Goal: Information Seeking & Learning: Learn about a topic

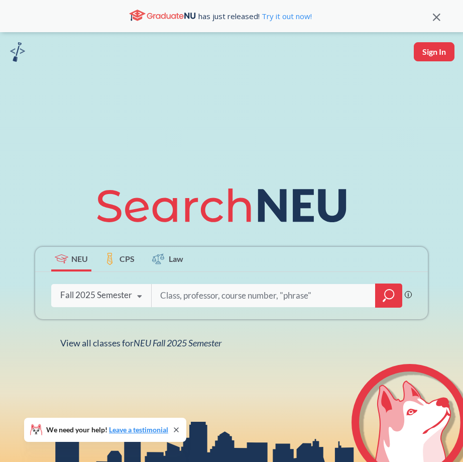
click at [239, 301] on input "search" at bounding box center [263, 295] width 209 height 21
click at [331, 293] on input "search" at bounding box center [263, 295] width 209 height 21
type input "6750"
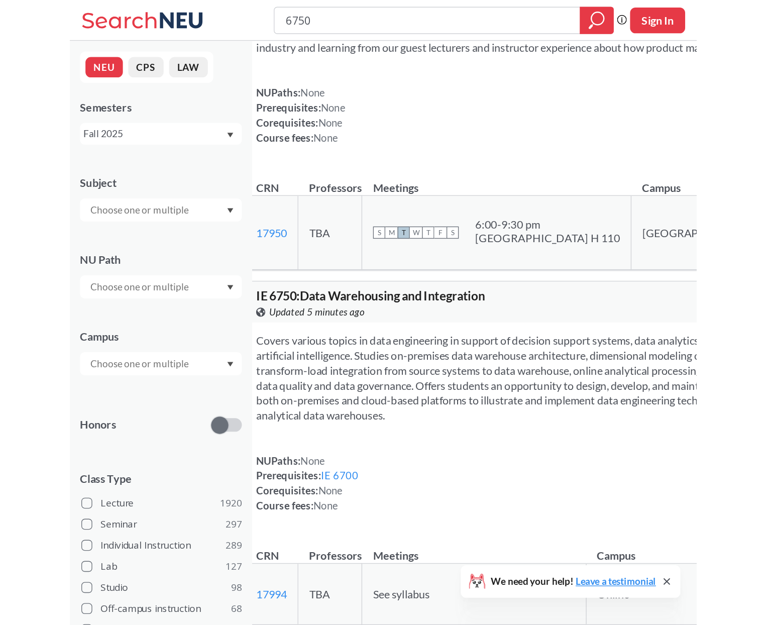
scroll to position [108, 0]
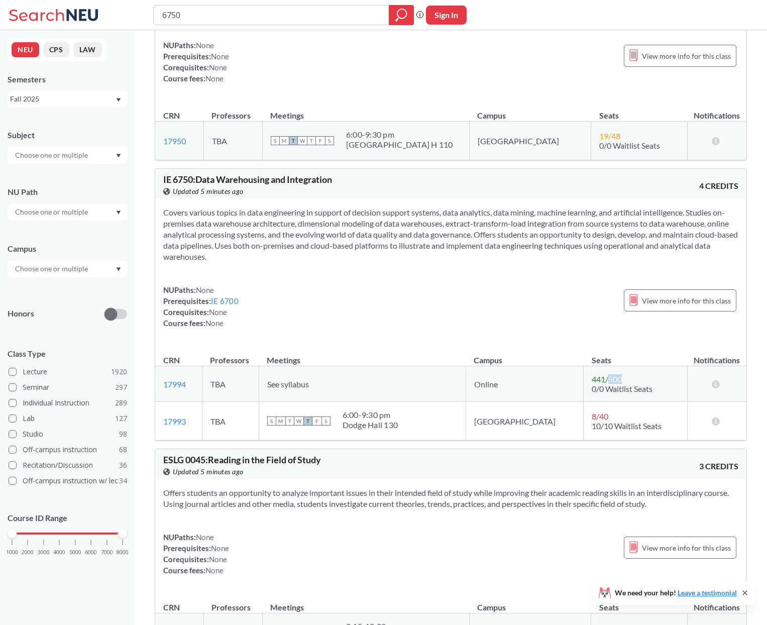
drag, startPoint x: 608, startPoint y: 391, endPoint x: 561, endPoint y: 385, distance: 47.5
click at [463, 385] on td "441 / 500 0/0 Waitlist Seats" at bounding box center [636, 384] width 104 height 36
click at [463, 389] on td "Online" at bounding box center [525, 384] width 118 height 36
drag, startPoint x: 303, startPoint y: 393, endPoint x: 677, endPoint y: 389, distance: 374.2
click at [463, 389] on tr "17994 View this section on Banner. TBA See syllabus Online 441 / 500 0/0 Waitli…" at bounding box center [450, 384] width 591 height 36
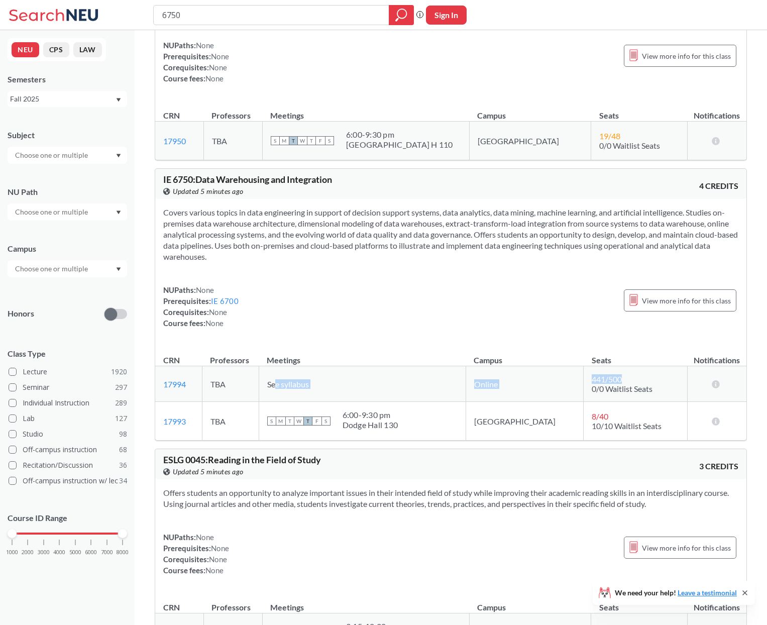
click at [463, 394] on td "441 / 500 0/0 Waitlist Seats" at bounding box center [636, 384] width 104 height 36
drag, startPoint x: 649, startPoint y: 409, endPoint x: 511, endPoint y: 376, distance: 142.2
click at [463, 377] on tr "17994 View this section on Banner. TBA See syllabus Online 441 / 500 0/0 Waitli…" at bounding box center [450, 384] width 591 height 36
click at [417, 328] on div "NUPaths: None Prerequisites: IE 6700 Corequisites: None Course fees: None View …" at bounding box center [450, 306] width 575 height 44
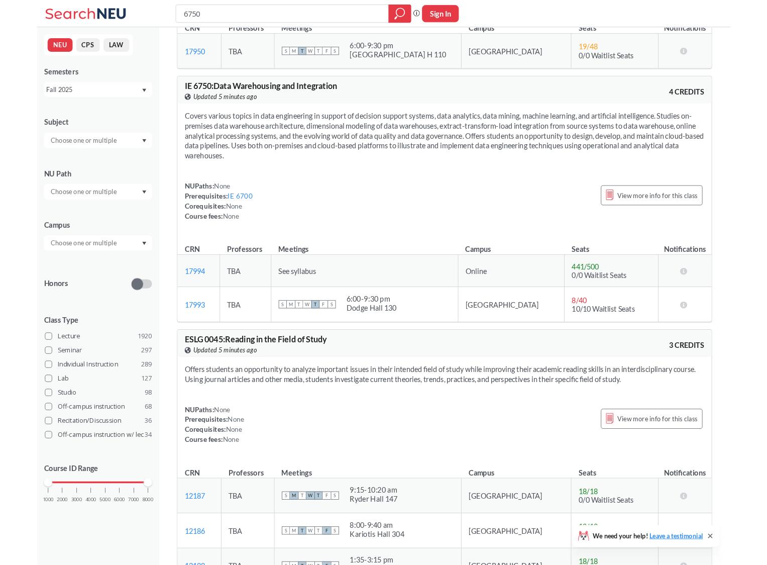
scroll to position [205, 0]
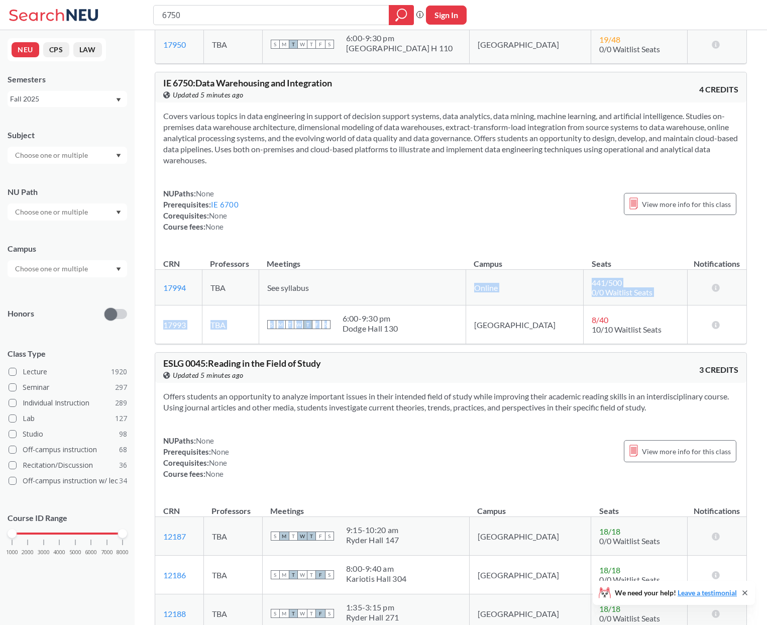
drag, startPoint x: 469, startPoint y: 346, endPoint x: 433, endPoint y: 291, distance: 65.6
click at [439, 303] on tbody "17994 View this section on Banner. TBA See syllabus Online 441 / 500 0/0 Waitli…" at bounding box center [450, 307] width 591 height 74
click at [411, 226] on div "NUPaths: None Prerequisites: IE 6700 Corequisites: None Course fees: None View …" at bounding box center [450, 210] width 575 height 44
drag, startPoint x: 675, startPoint y: 345, endPoint x: 635, endPoint y: 326, distance: 44.3
click at [463, 329] on td "8 / 40 10/10 Waitlist Seats" at bounding box center [636, 324] width 104 height 39
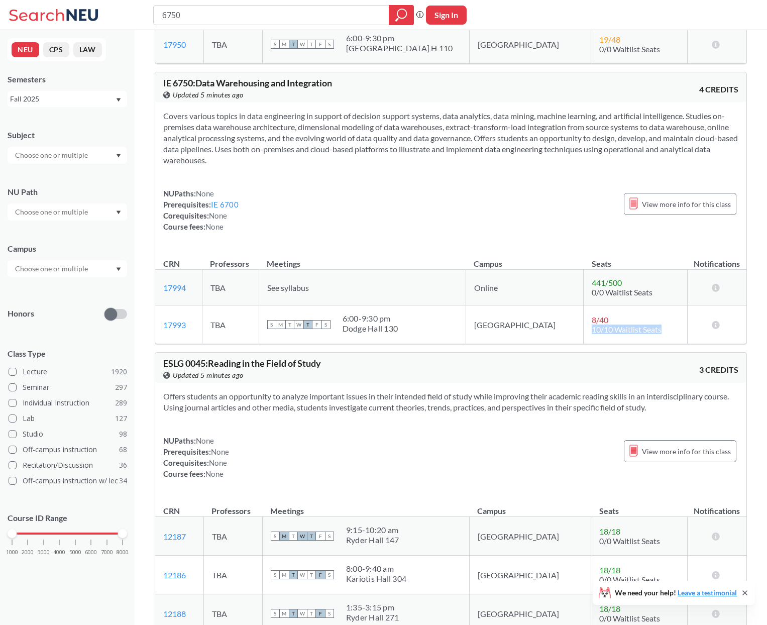
drag, startPoint x: 639, startPoint y: 307, endPoint x: 592, endPoint y: 279, distance: 55.4
click at [463, 279] on table "CRN Professors Meetings Campus Seats Notifications 17994 View this section on B…" at bounding box center [450, 295] width 591 height 95
click at [425, 232] on div "NUPaths: None Prerequisites: IE 6700 Corequisites: None Course fees: None View …" at bounding box center [450, 210] width 575 height 44
click at [463, 291] on icon at bounding box center [716, 287] width 10 height 8
drag, startPoint x: 312, startPoint y: 171, endPoint x: 166, endPoint y: 130, distance: 151.7
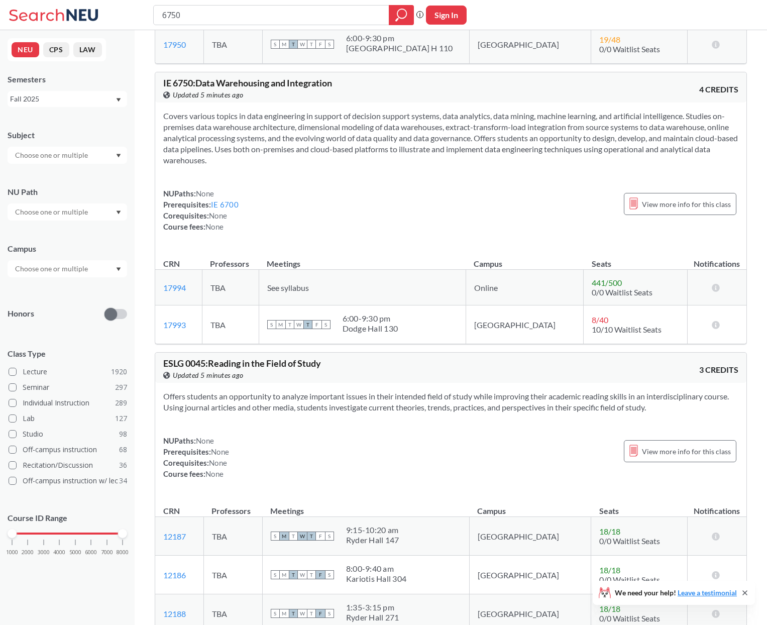
click at [166, 130] on section "Covers various topics in data engineering in support of decision support system…" at bounding box center [450, 137] width 575 height 55
click at [254, 155] on section "Covers various topics in data engineering in support of decision support system…" at bounding box center [450, 137] width 575 height 55
drag, startPoint x: 250, startPoint y: 175, endPoint x: 160, endPoint y: 129, distance: 100.9
click at [160, 129] on div "Covers various topics in data engineering in support of decision support system…" at bounding box center [450, 175] width 591 height 146
click at [249, 166] on section "Covers various topics in data engineering in support of decision support system…" at bounding box center [450, 137] width 575 height 55
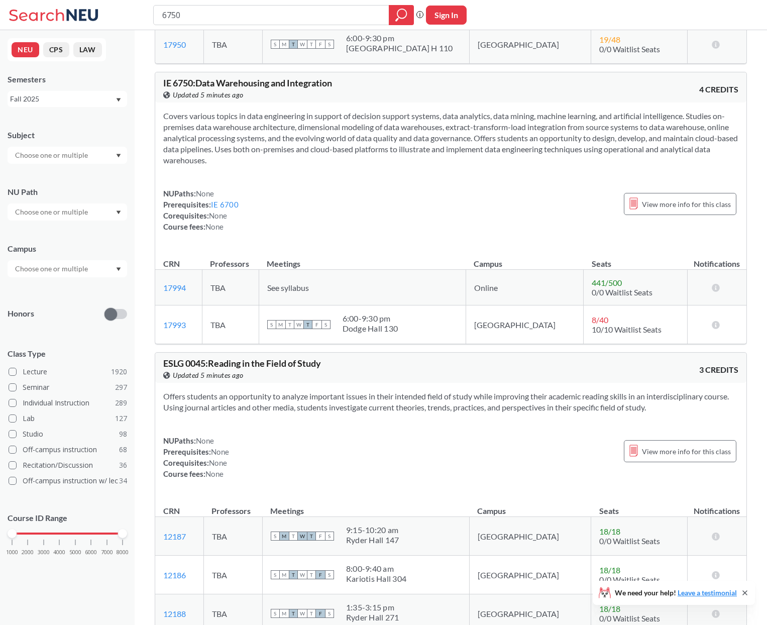
drag, startPoint x: 242, startPoint y: 170, endPoint x: 166, endPoint y: 140, distance: 81.0
click at [166, 140] on section "Covers various topics in data engineering in support of decision support system…" at bounding box center [450, 137] width 575 height 55
drag, startPoint x: 164, startPoint y: 127, endPoint x: 235, endPoint y: 176, distance: 86.2
click at [235, 166] on section "Covers various topics in data engineering in support of decision support system…" at bounding box center [450, 137] width 575 height 55
click at [215, 166] on section "Covers various topics in data engineering in support of decision support system…" at bounding box center [450, 137] width 575 height 55
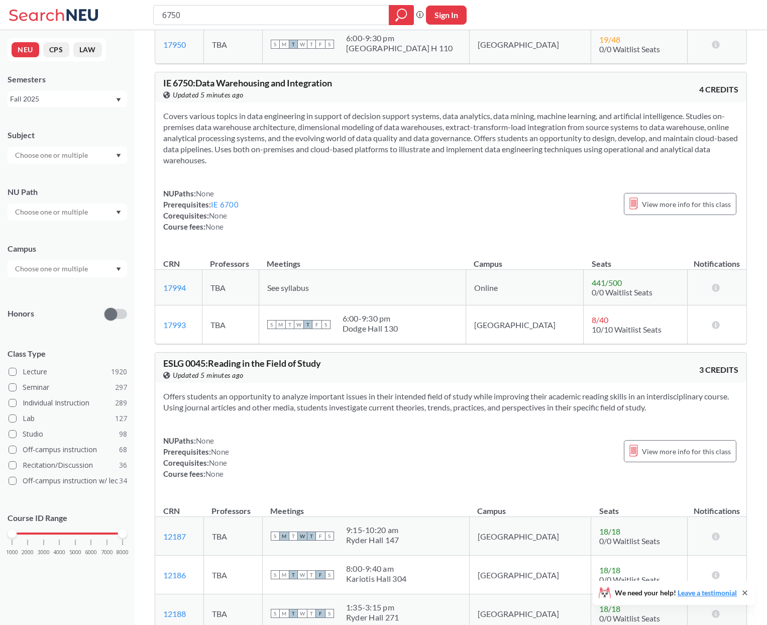
drag, startPoint x: 216, startPoint y: 174, endPoint x: 157, endPoint y: 130, distance: 73.9
click at [157, 130] on div "Covers various topics in data engineering in support of decision support system…" at bounding box center [450, 175] width 591 height 146
click at [251, 166] on section "Covers various topics in data engineering in support of decision support system…" at bounding box center [450, 137] width 575 height 55
drag, startPoint x: 246, startPoint y: 176, endPoint x: 161, endPoint y: 128, distance: 98.3
click at [161, 128] on div "Covers various topics in data engineering in support of decision support system…" at bounding box center [450, 175] width 591 height 146
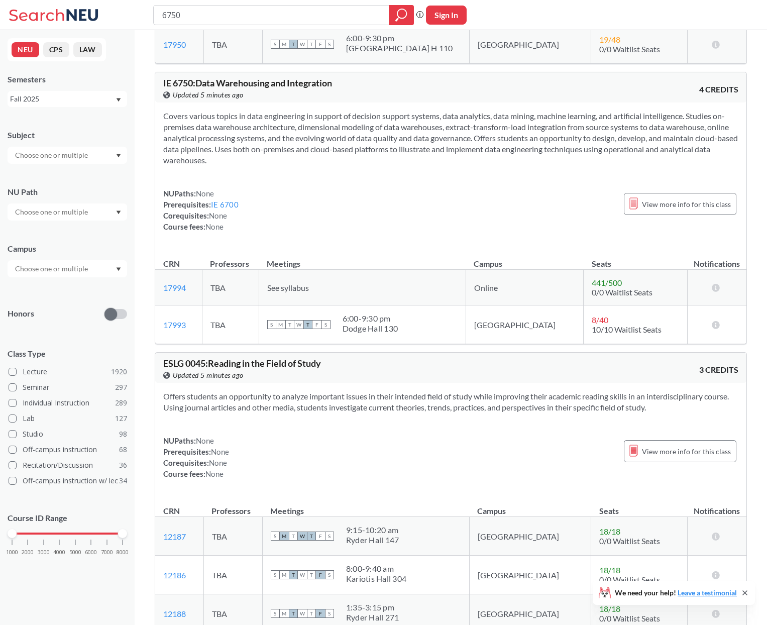
click at [229, 185] on div "Covers various topics in data engineering in support of decision support system…" at bounding box center [450, 175] width 591 height 146
drag, startPoint x: 233, startPoint y: 180, endPoint x: 154, endPoint y: 129, distance: 93.6
click at [155, 129] on div "IE 6750 : Data Warehousing and Integration View this course on Banner. Updated …" at bounding box center [451, 208] width 592 height 272
click at [267, 166] on section "Covers various topics in data engineering in support of decision support system…" at bounding box center [450, 137] width 575 height 55
drag, startPoint x: 267, startPoint y: 174, endPoint x: 165, endPoint y: 130, distance: 110.5
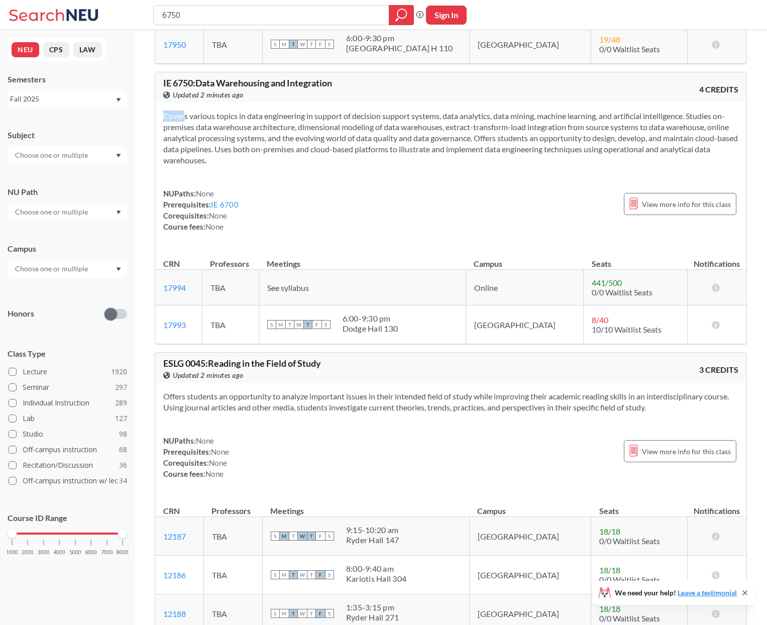
click at [165, 130] on section "Covers various topics in data engineering in support of decision support system…" at bounding box center [450, 137] width 575 height 55
click at [273, 163] on section "Covers various topics in data engineering in support of decision support system…" at bounding box center [450, 137] width 575 height 55
drag, startPoint x: 280, startPoint y: 177, endPoint x: 166, endPoint y: 126, distance: 124.3
click at [166, 126] on section "Covers various topics in data engineering in support of decision support system…" at bounding box center [450, 137] width 575 height 55
click at [294, 152] on section "Covers various topics in data engineering in support of decision support system…" at bounding box center [450, 137] width 575 height 55
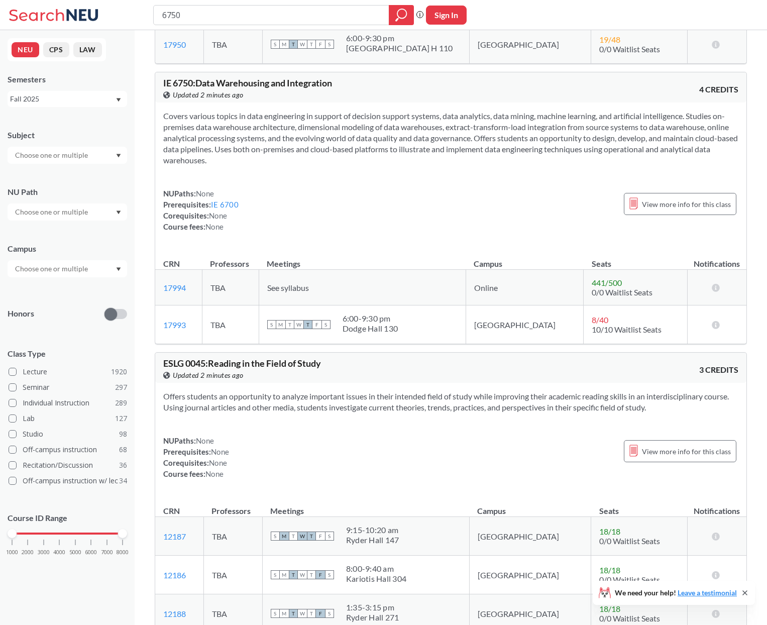
drag, startPoint x: 232, startPoint y: 170, endPoint x: 147, endPoint y: 128, distance: 94.8
click at [263, 166] on section "Covers various topics in data engineering in support of decision support system…" at bounding box center [450, 137] width 575 height 55
drag, startPoint x: 236, startPoint y: 170, endPoint x: 164, endPoint y: 128, distance: 83.1
click at [164, 128] on section "Covers various topics in data engineering in support of decision support system…" at bounding box center [450, 137] width 575 height 55
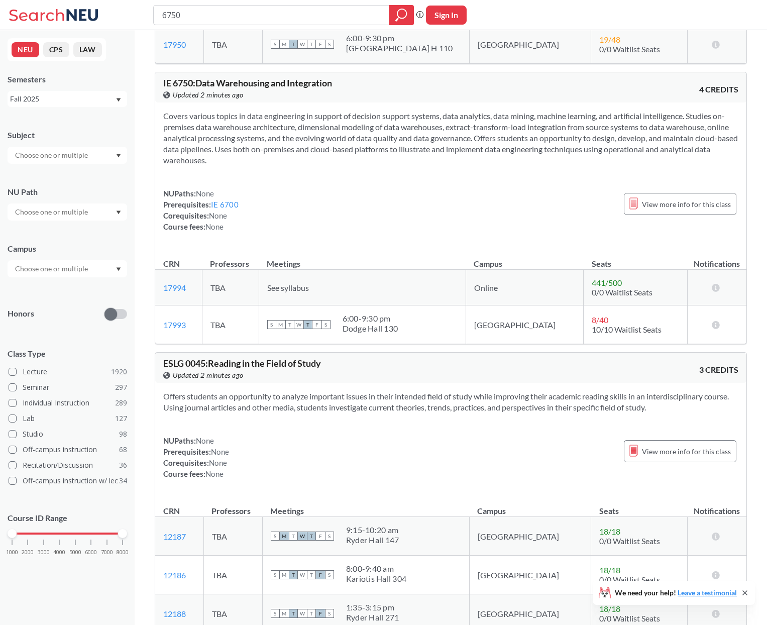
click at [324, 152] on section "Covers various topics in data engineering in support of decision support system…" at bounding box center [450, 137] width 575 height 55
drag, startPoint x: 231, startPoint y: 169, endPoint x: 160, endPoint y: 127, distance: 82.7
click at [160, 127] on div "Covers various topics in data engineering in support of decision support system…" at bounding box center [450, 175] width 591 height 146
